Goal: Task Accomplishment & Management: Complete application form

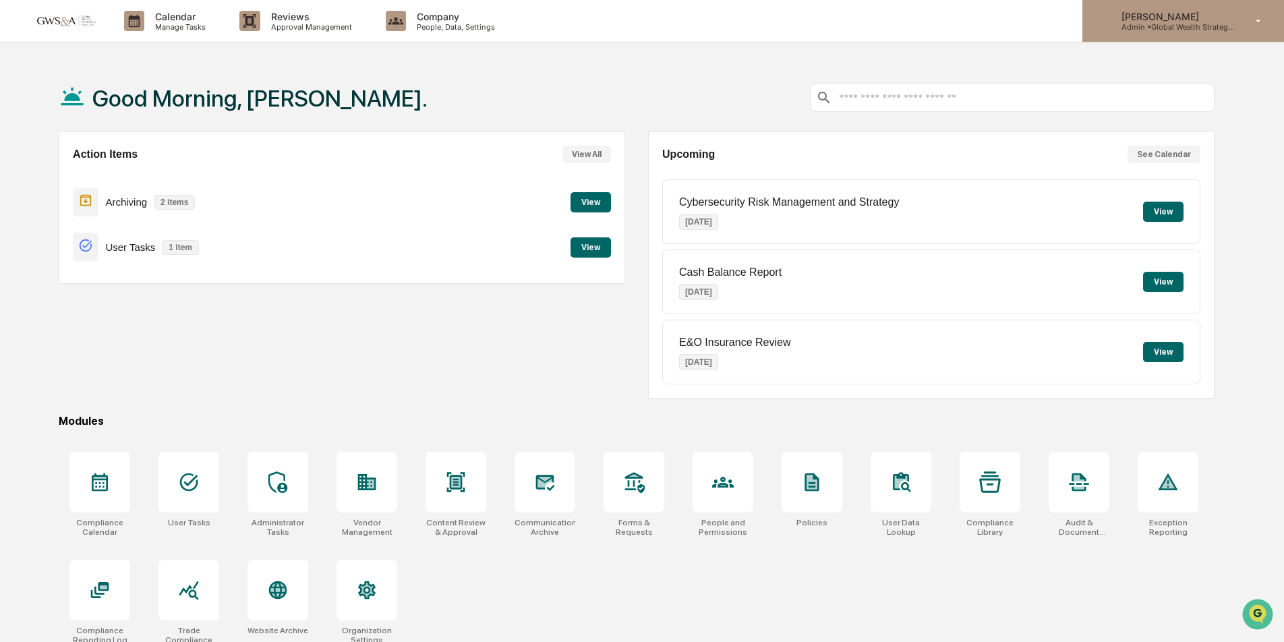
click at [1132, 12] on p "[PERSON_NAME]" at bounding box center [1173, 16] width 125 height 11
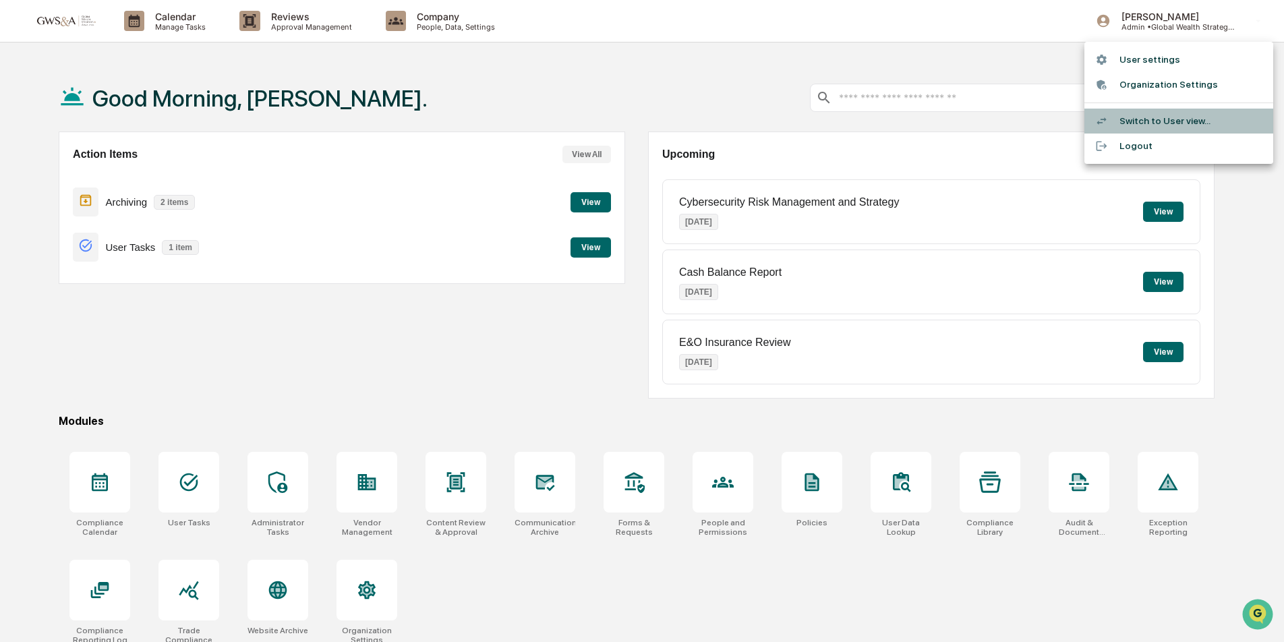
click at [1145, 119] on li "Switch to User view..." at bounding box center [1178, 121] width 189 height 25
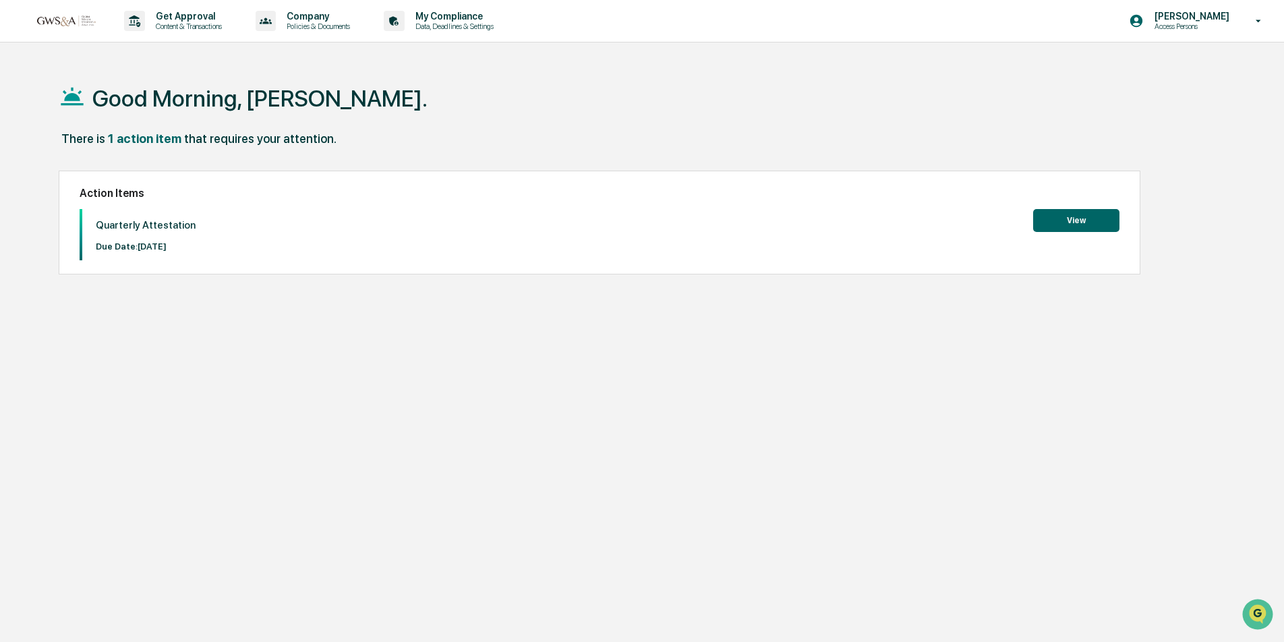
click at [1095, 217] on button "View" at bounding box center [1076, 220] width 86 height 23
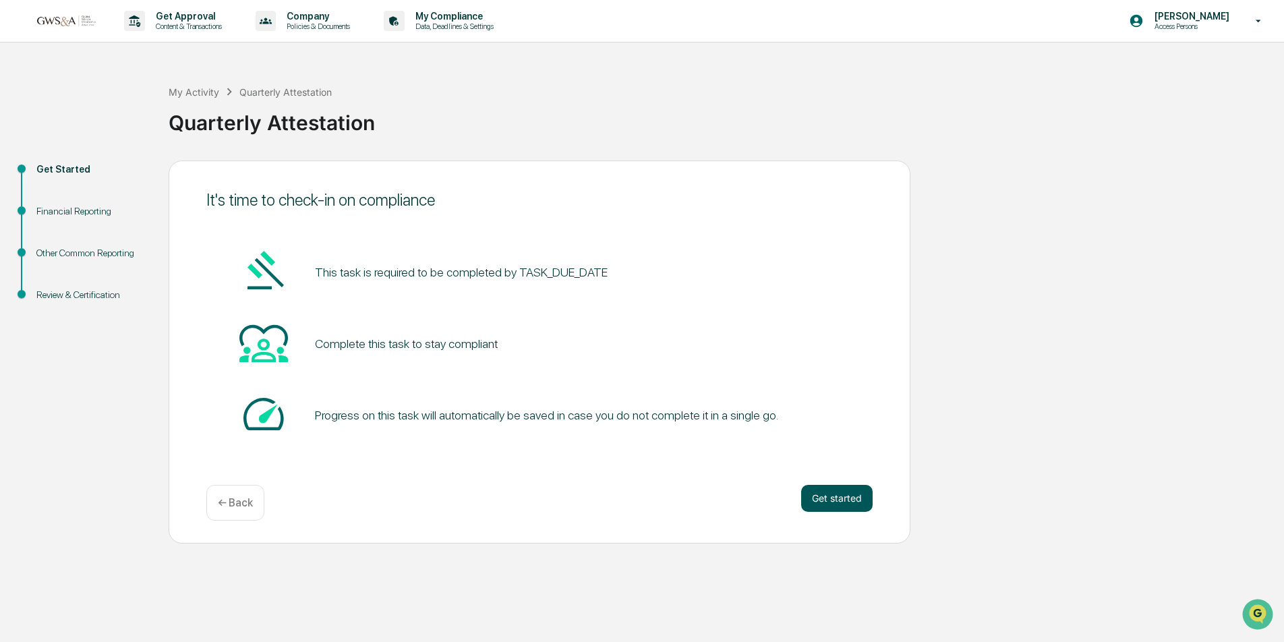
click at [840, 501] on button "Get started" at bounding box center [836, 498] width 71 height 27
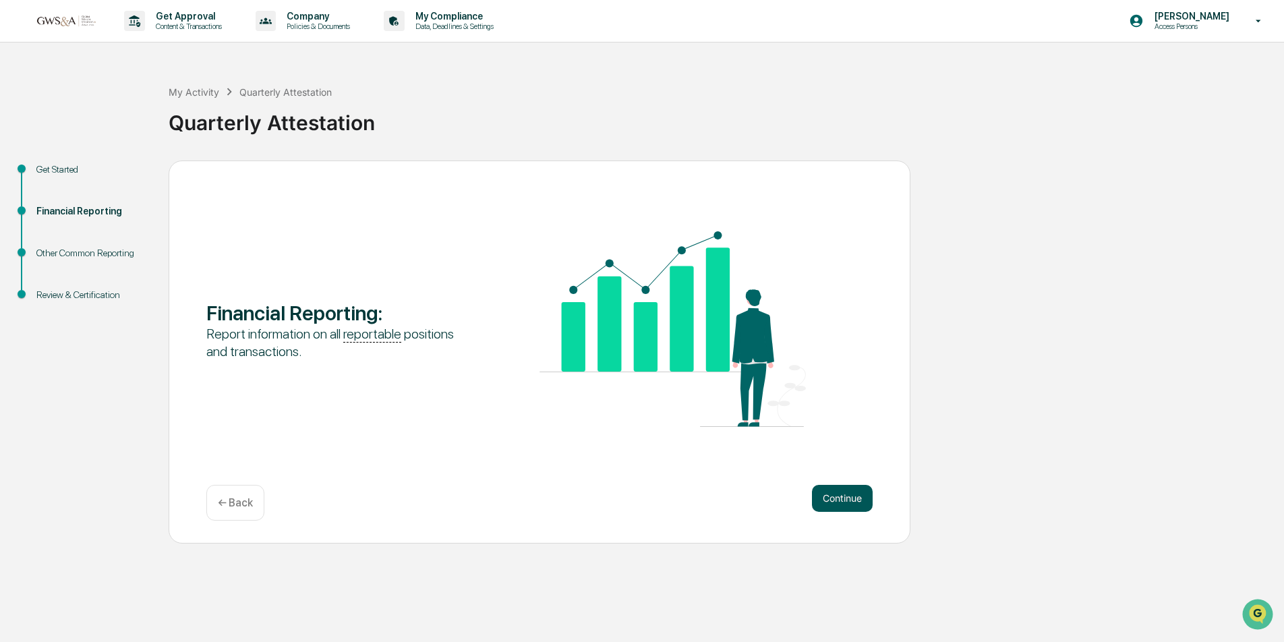
click at [840, 500] on button "Continue" at bounding box center [842, 498] width 61 height 27
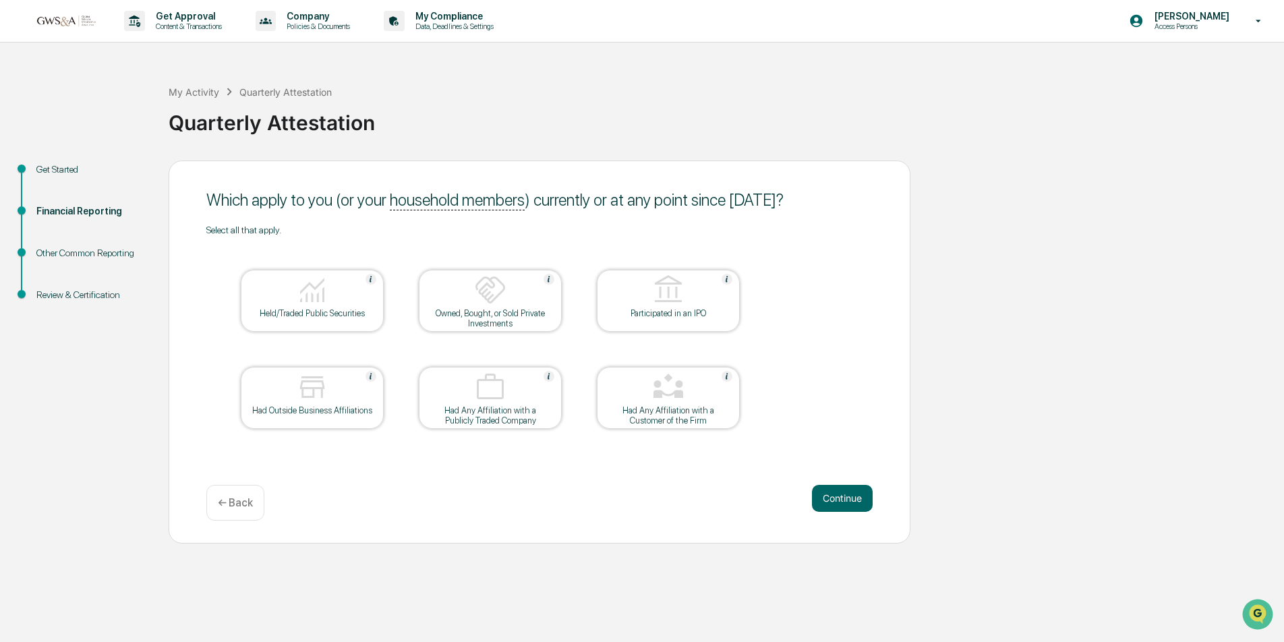
click at [840, 500] on button "Continue" at bounding box center [842, 498] width 61 height 27
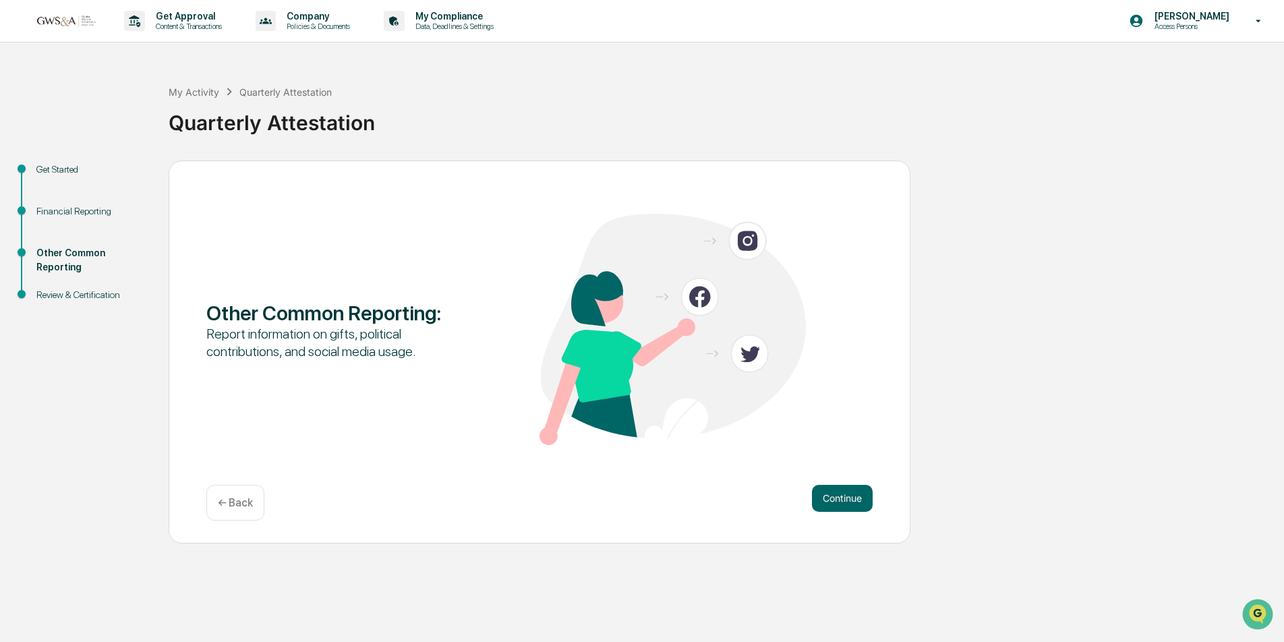
click at [233, 501] on p "← Back" at bounding box center [235, 502] width 35 height 13
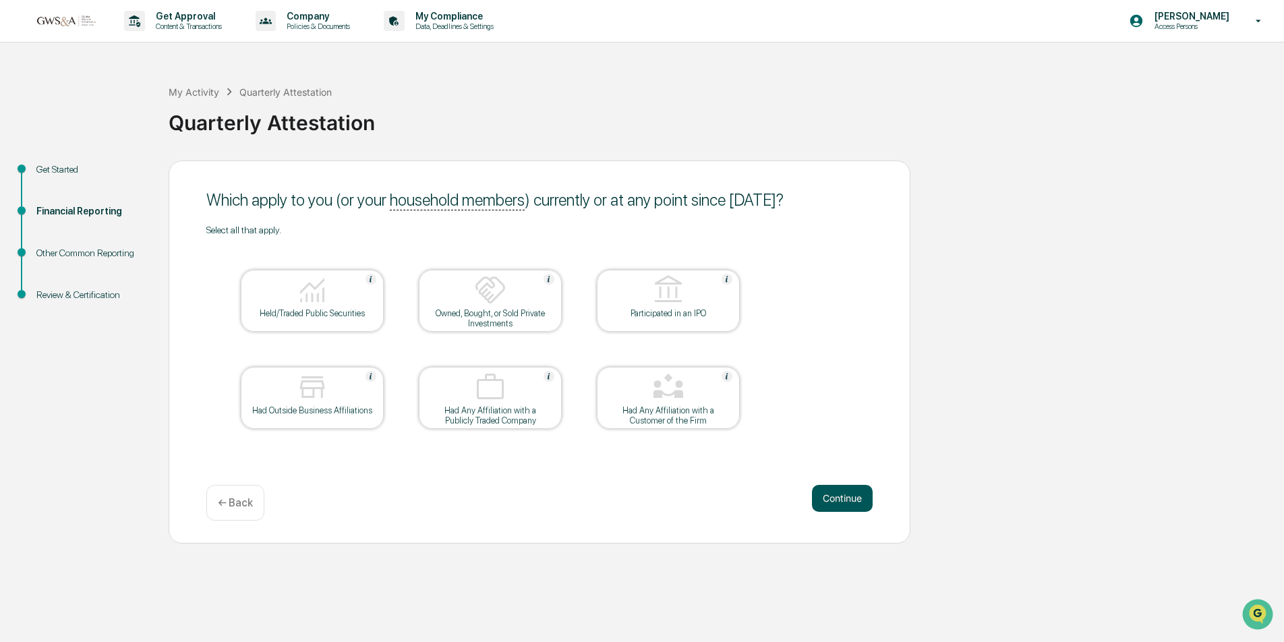
click at [839, 502] on button "Continue" at bounding box center [842, 498] width 61 height 27
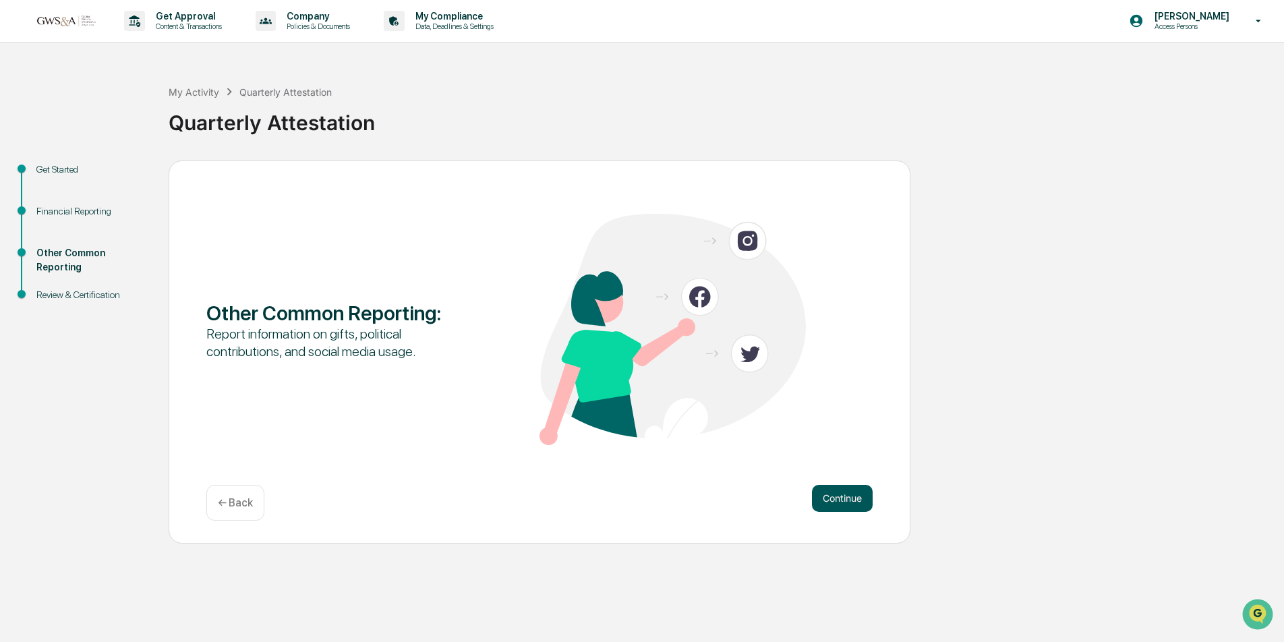
click at [846, 500] on button "Continue" at bounding box center [842, 498] width 61 height 27
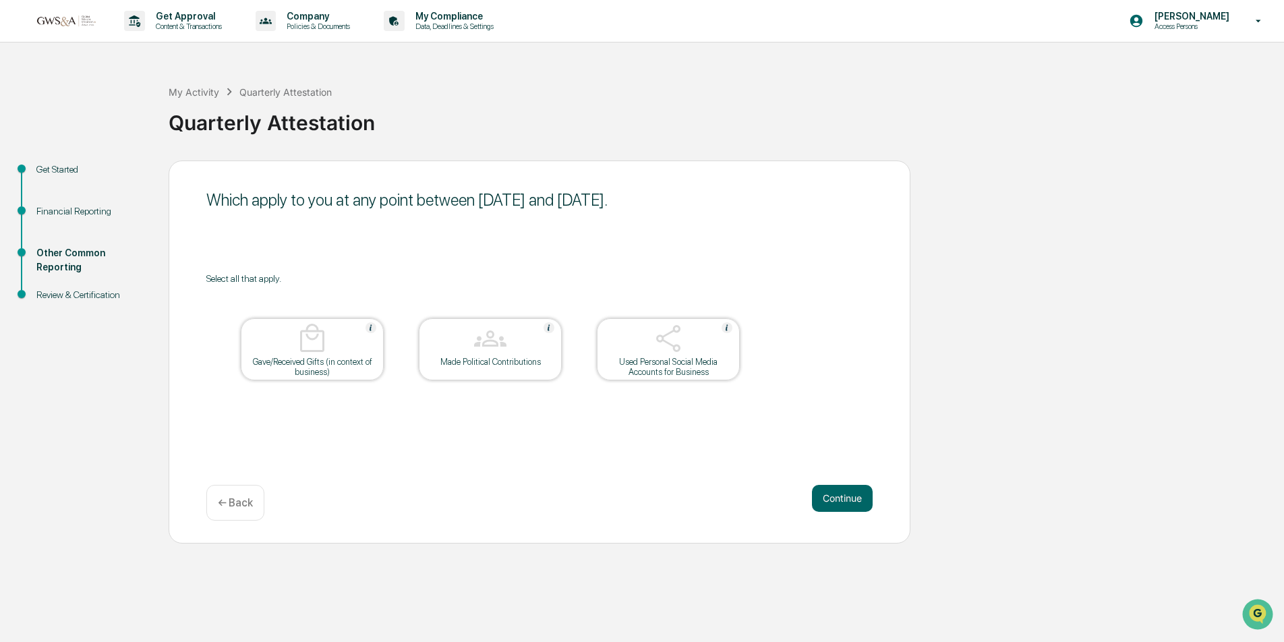
click at [846, 500] on button "Continue" at bounding box center [842, 498] width 61 height 27
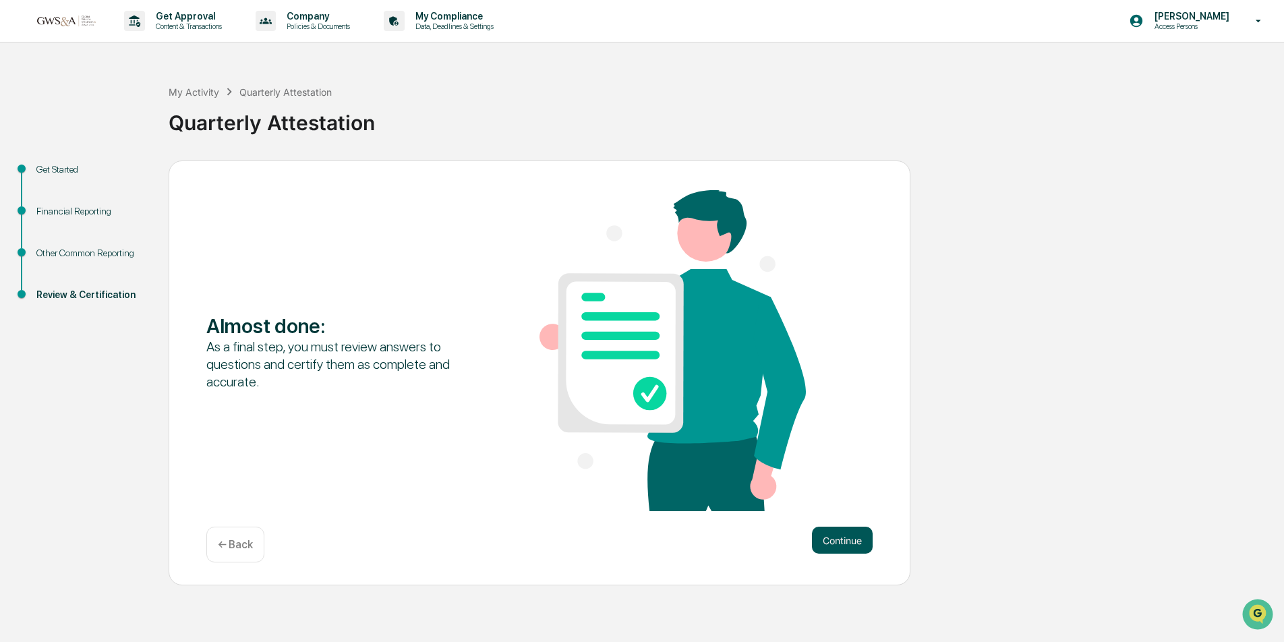
click at [837, 546] on button "Continue" at bounding box center [842, 540] width 61 height 27
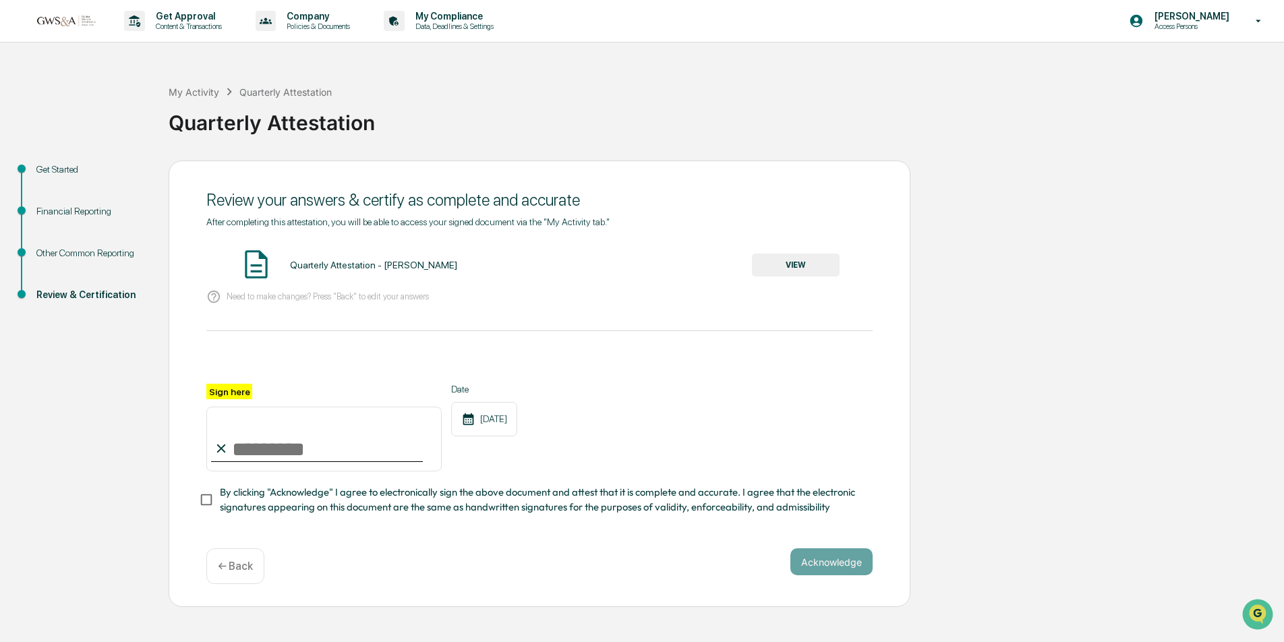
click at [245, 439] on input "Sign here" at bounding box center [323, 439] width 235 height 65
type input "**********"
click at [838, 556] on button "Acknowledge" at bounding box center [831, 561] width 82 height 27
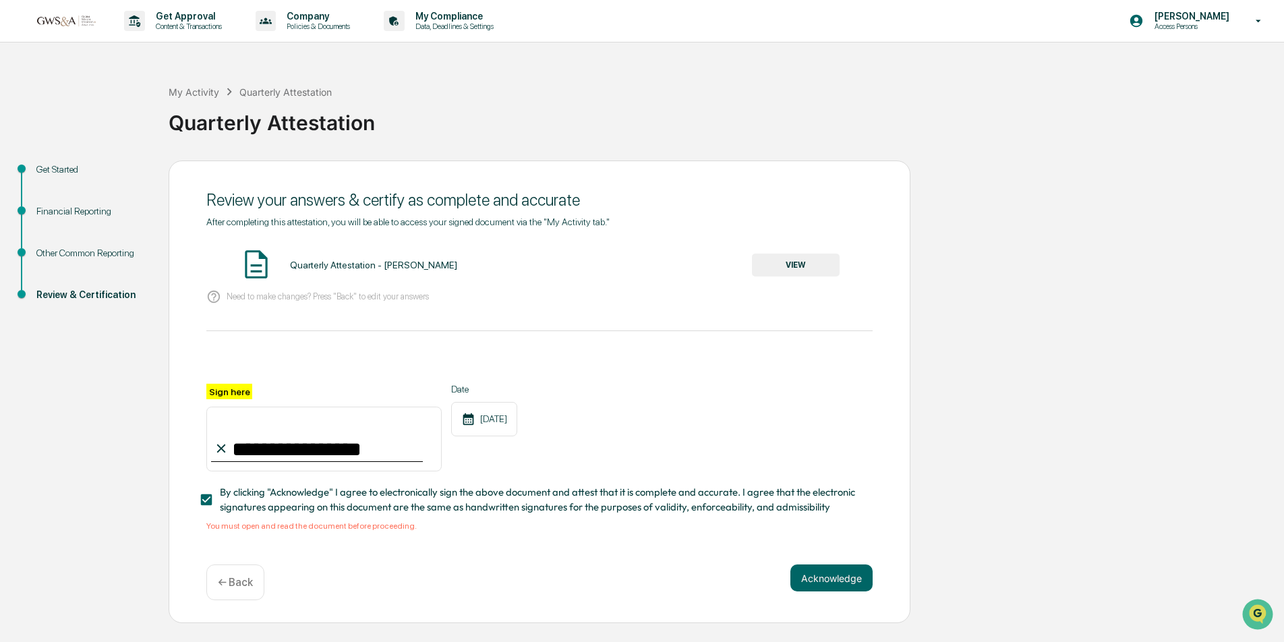
click at [802, 263] on button "VIEW" at bounding box center [796, 265] width 88 height 23
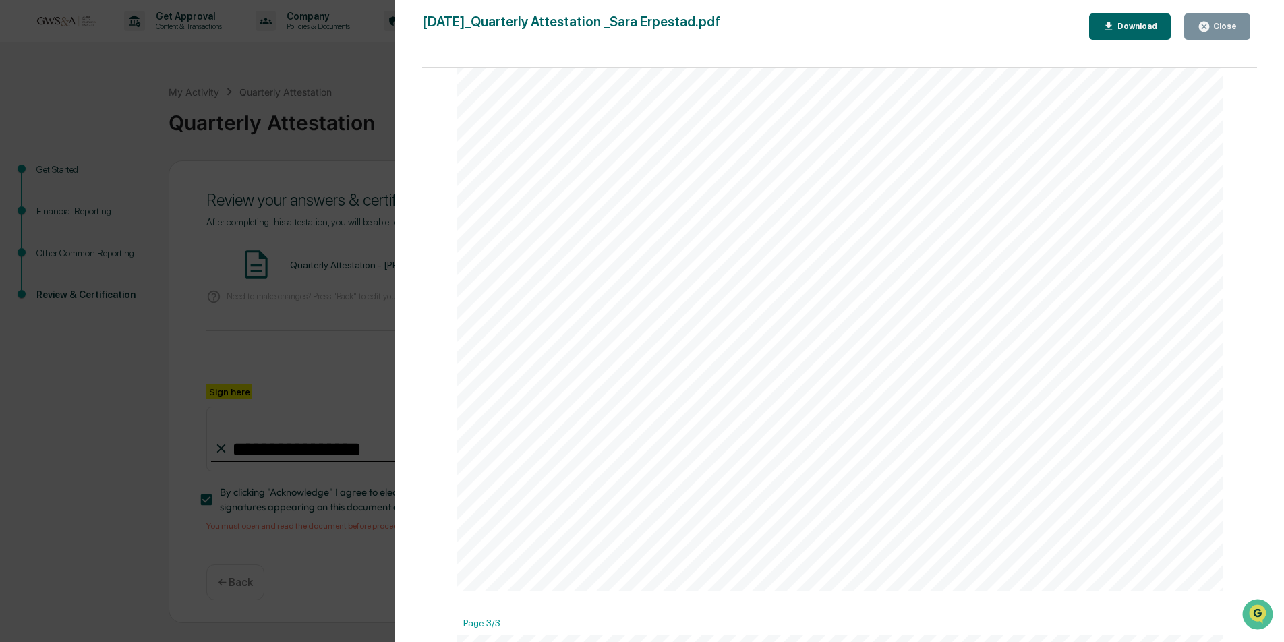
scroll to position [2801, 0]
drag, startPoint x: 1240, startPoint y: 32, endPoint x: 1230, endPoint y: 78, distance: 47.6
click at [1240, 32] on button "Close" at bounding box center [1217, 26] width 66 height 26
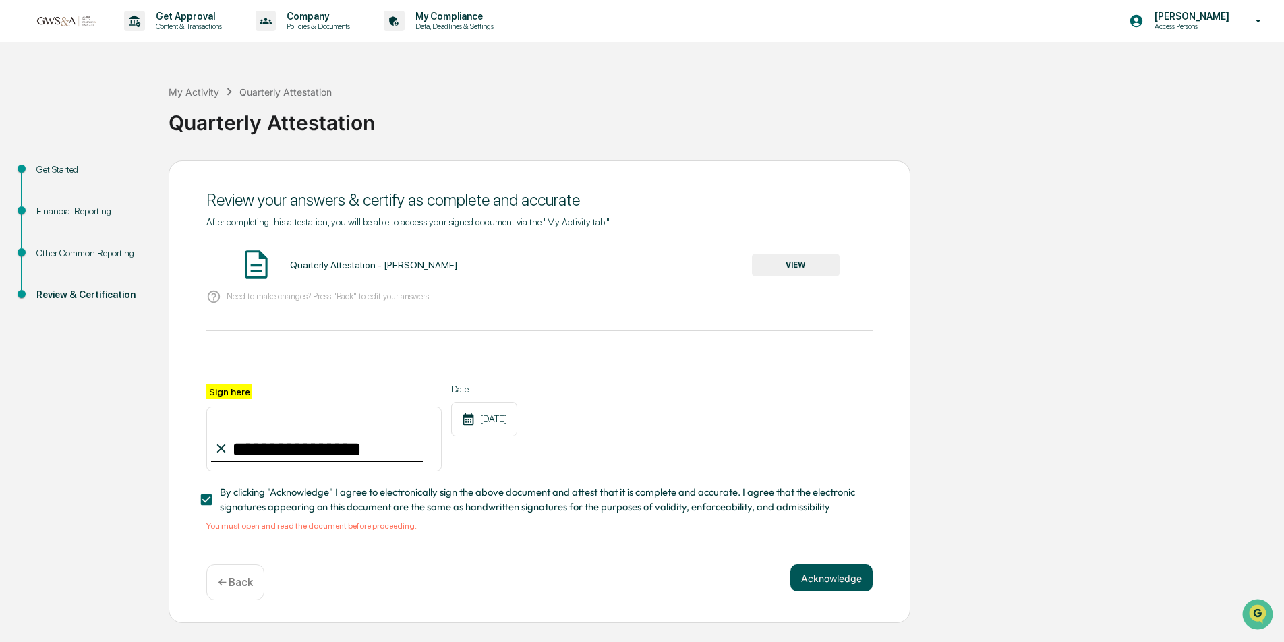
click at [832, 576] on button "Acknowledge" at bounding box center [831, 577] width 82 height 27
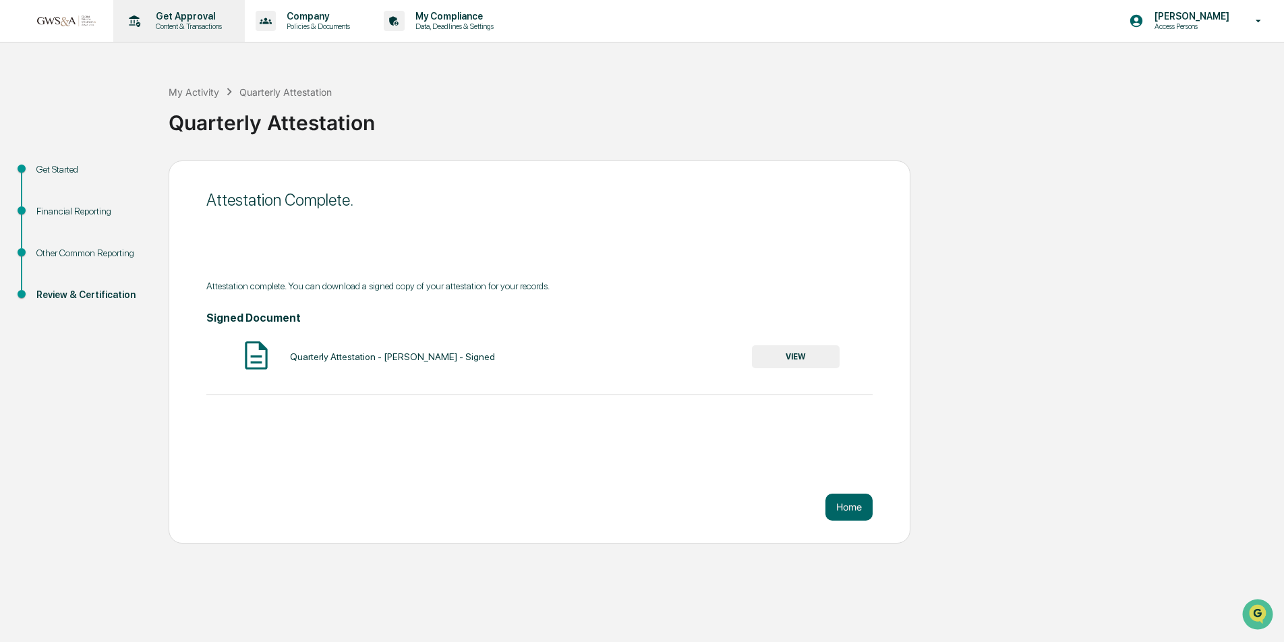
click at [181, 20] on p "Get Approval" at bounding box center [187, 16] width 84 height 11
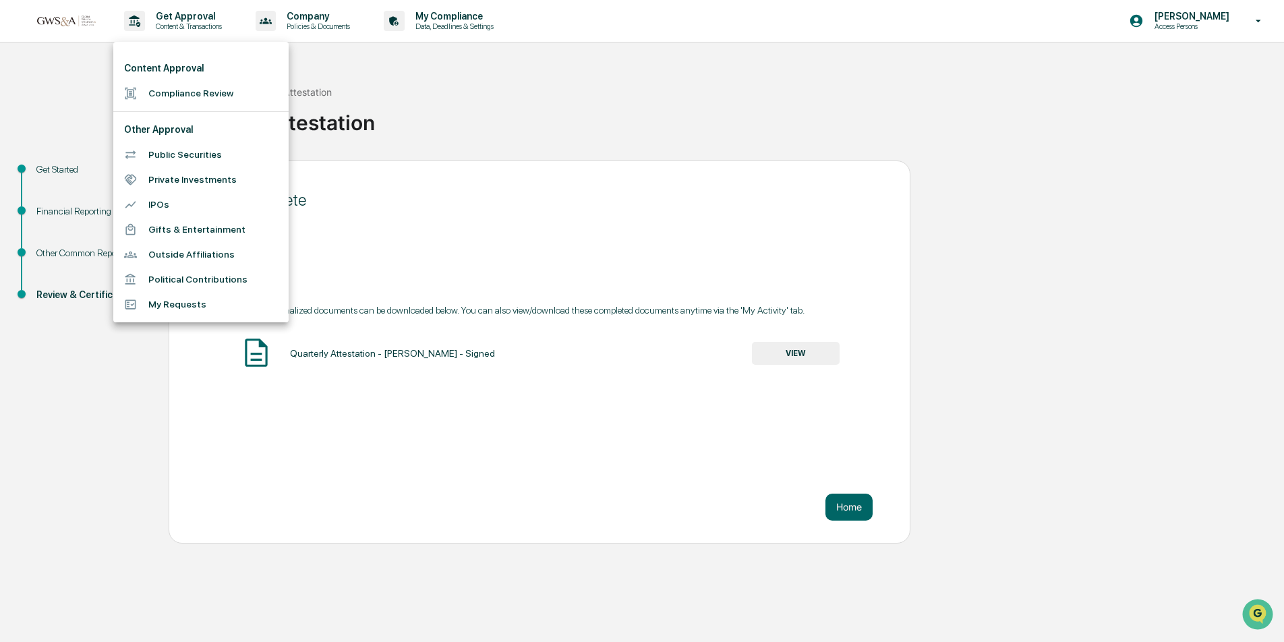
click at [869, 538] on div at bounding box center [642, 321] width 1284 height 642
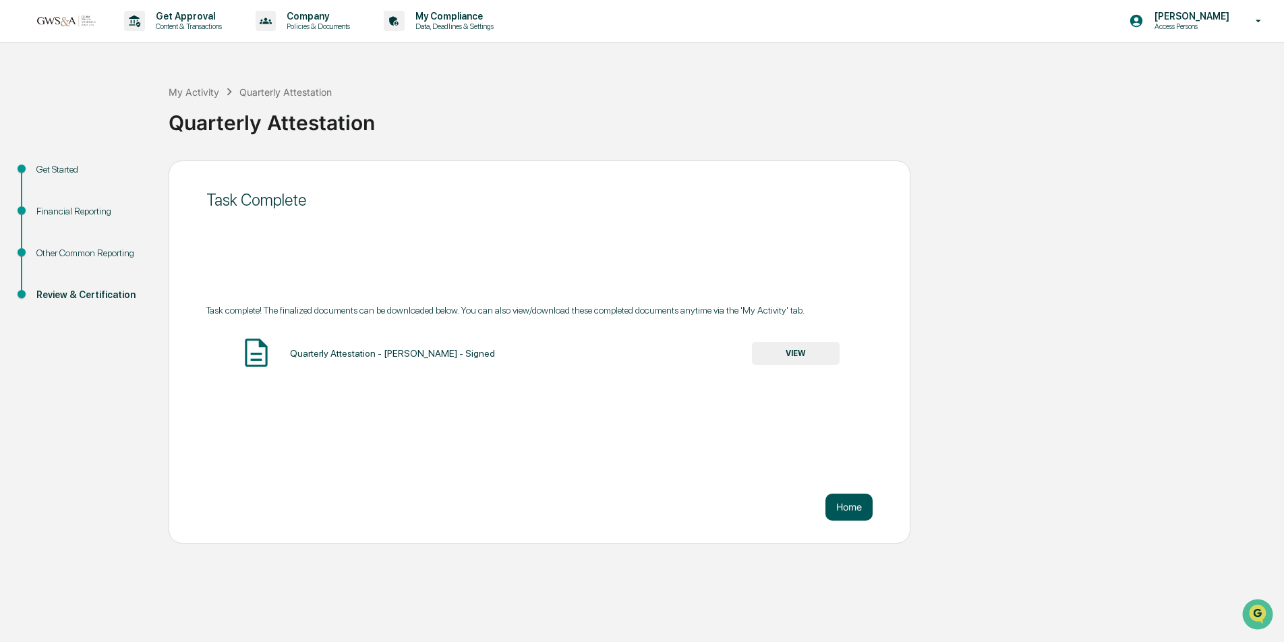
click at [858, 508] on button "Home" at bounding box center [848, 507] width 47 height 27
